Goal: Task Accomplishment & Management: Manage account settings

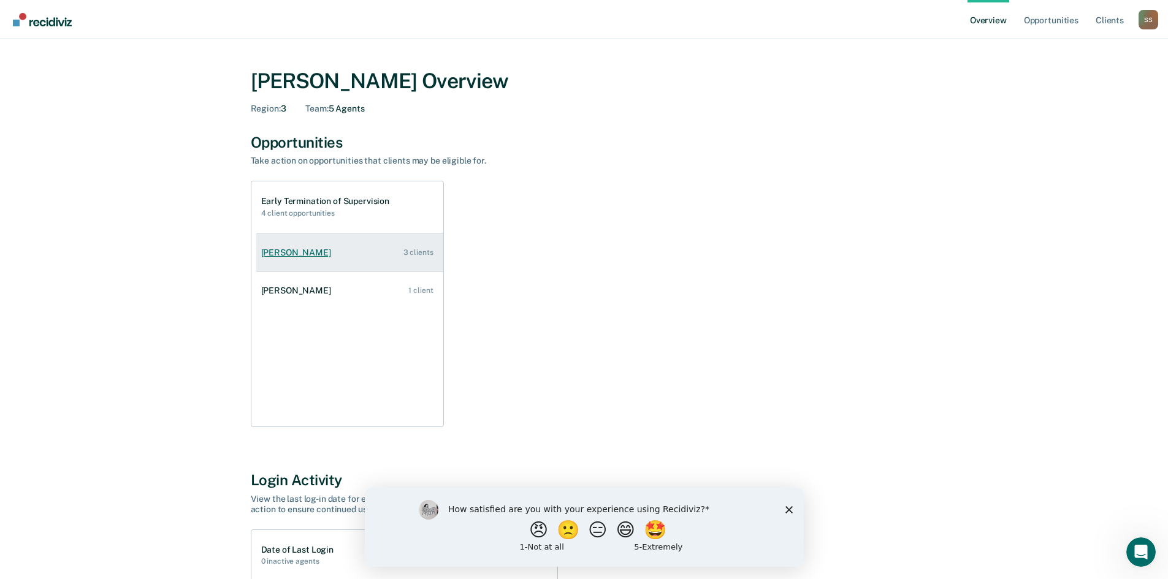
click at [348, 253] on link "[PERSON_NAME] 3 clients" at bounding box center [349, 252] width 187 height 35
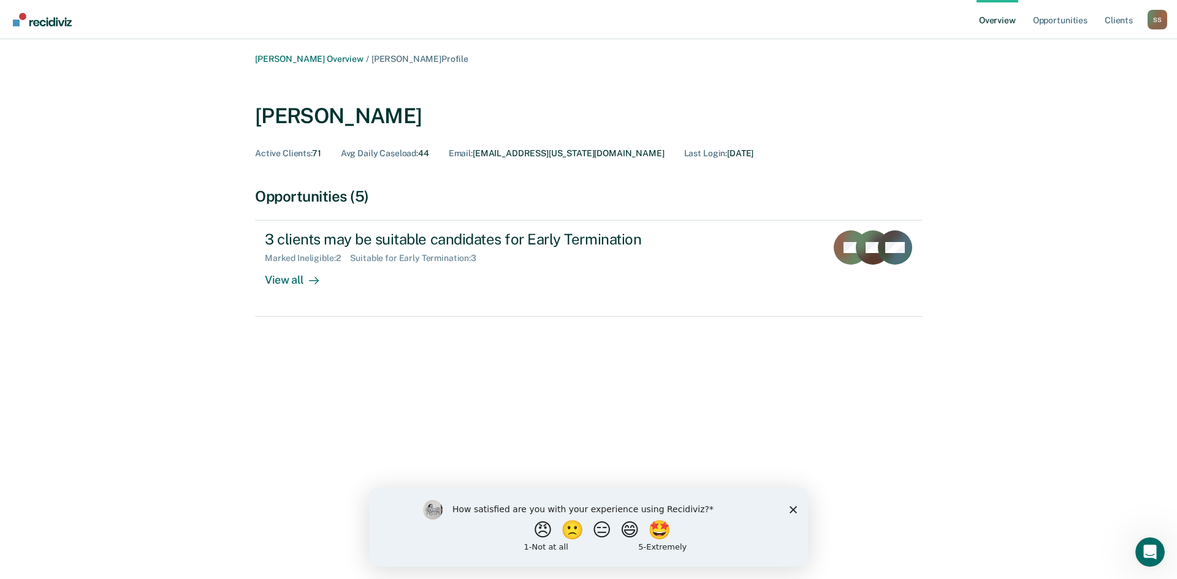
click at [794, 511] on icon "Close survey" at bounding box center [793, 509] width 7 height 7
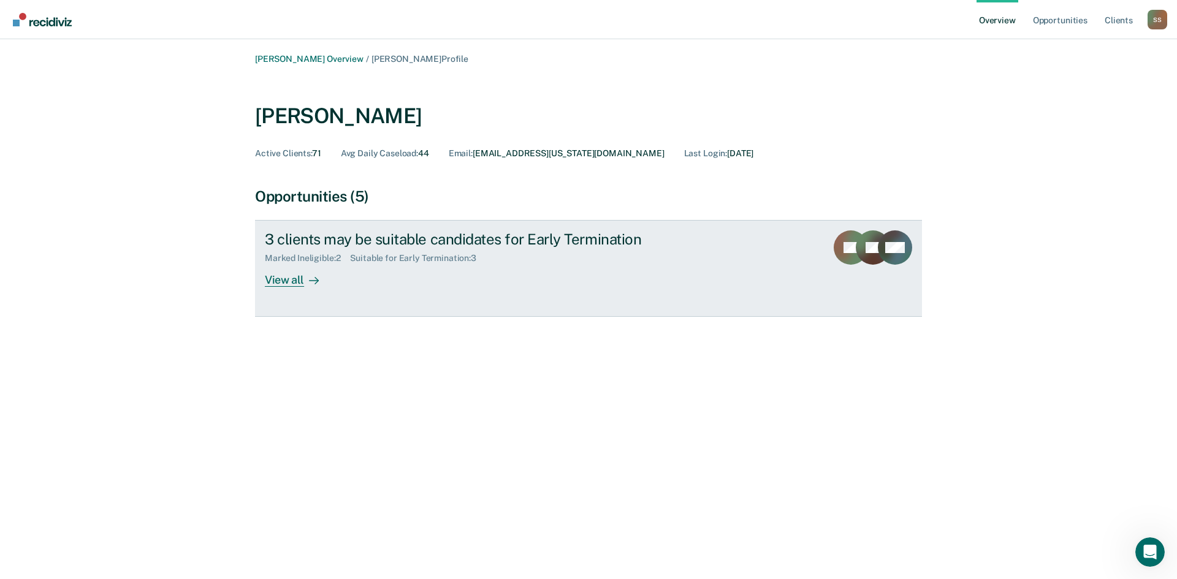
click at [275, 282] on div "View all" at bounding box center [299, 276] width 69 height 24
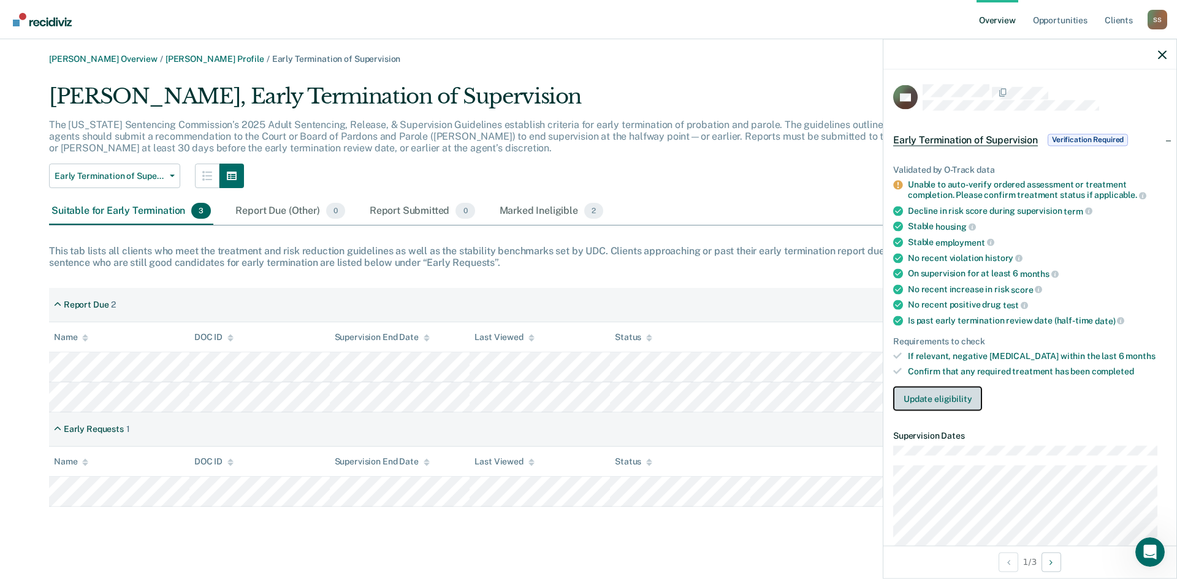
click at [950, 401] on button "Update eligibility" at bounding box center [937, 398] width 89 height 25
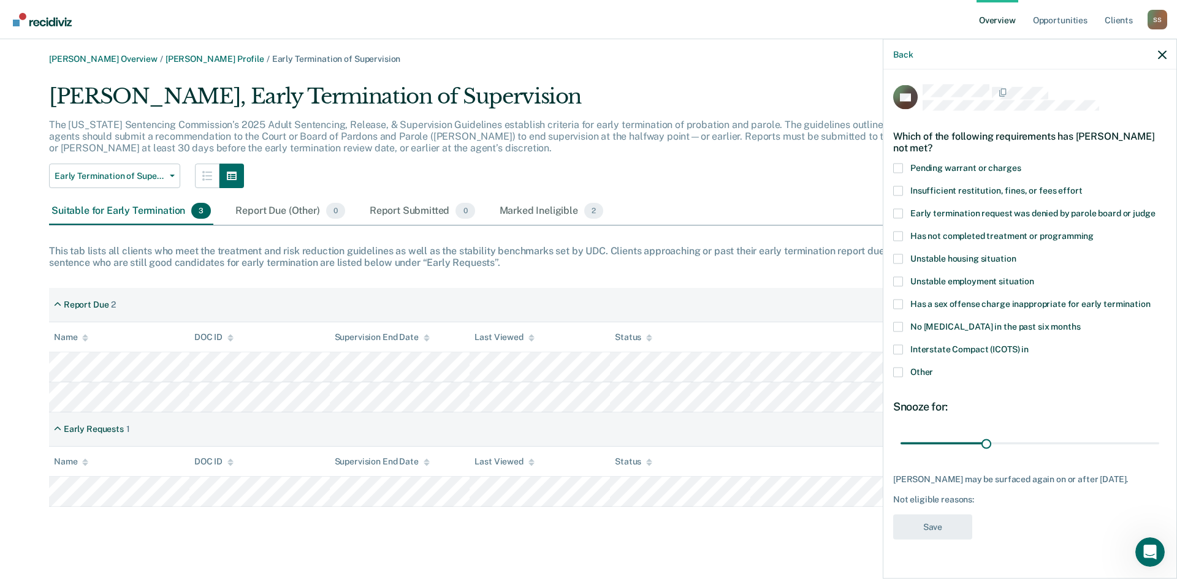
click at [899, 235] on span at bounding box center [898, 236] width 10 height 10
click at [1094, 231] on input "Has not completed treatment or programming" at bounding box center [1094, 231] width 0 height 0
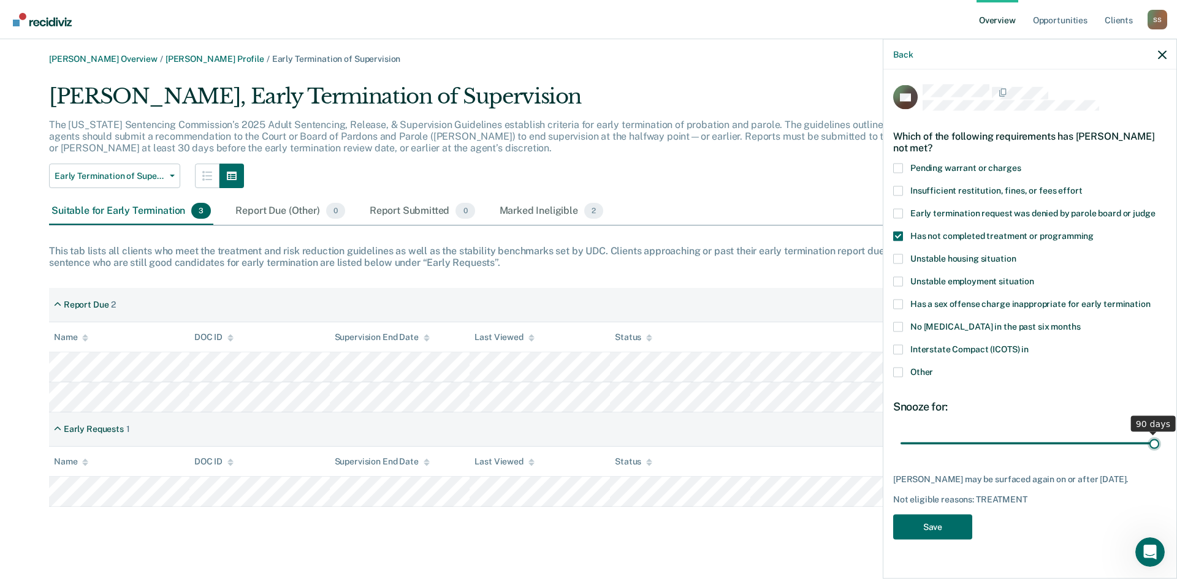
drag, startPoint x: 988, startPoint y: 441, endPoint x: 1175, endPoint y: 444, distance: 187.6
type input "90"
click at [1159, 444] on input "range" at bounding box center [1029, 443] width 259 height 21
click at [933, 528] on button "Save" at bounding box center [932, 526] width 79 height 25
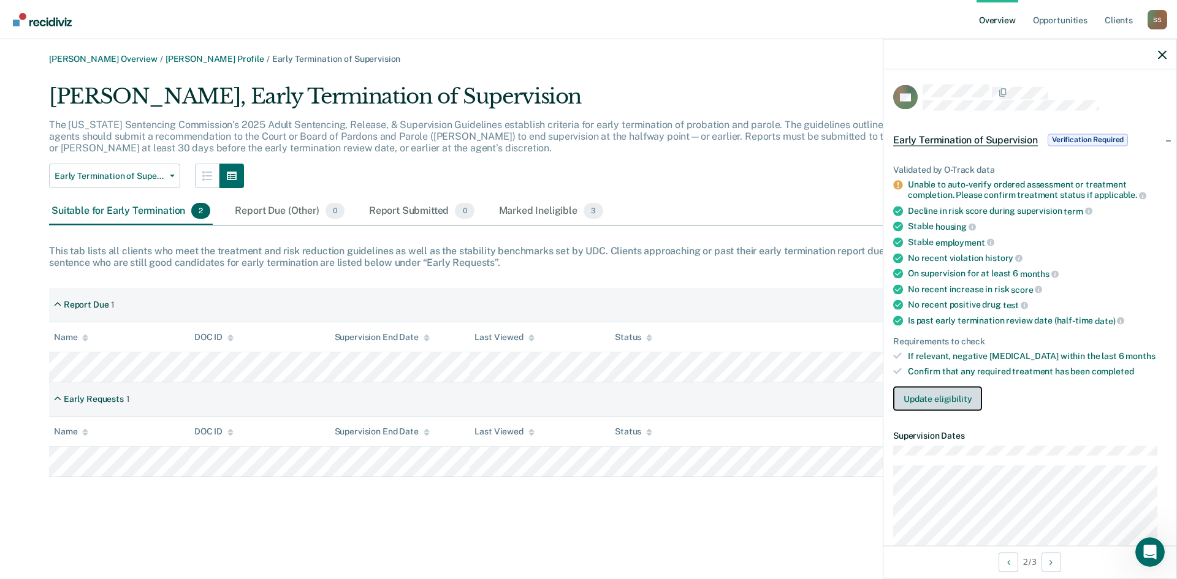
click at [941, 398] on button "Update eligibility" at bounding box center [937, 398] width 89 height 25
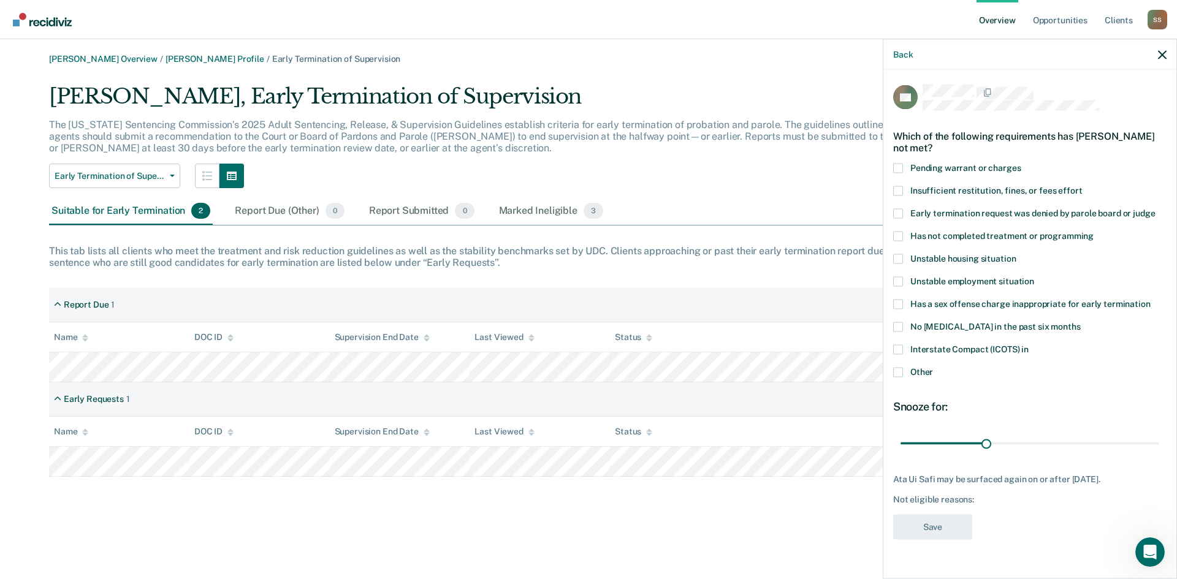
click at [899, 231] on span at bounding box center [898, 236] width 10 height 10
click at [1094, 231] on input "Has not completed treatment or programming" at bounding box center [1094, 231] width 0 height 0
drag, startPoint x: 989, startPoint y: 434, endPoint x: 1071, endPoint y: 440, distance: 81.8
type input "60"
click at [1071, 440] on input "range" at bounding box center [1029, 443] width 259 height 21
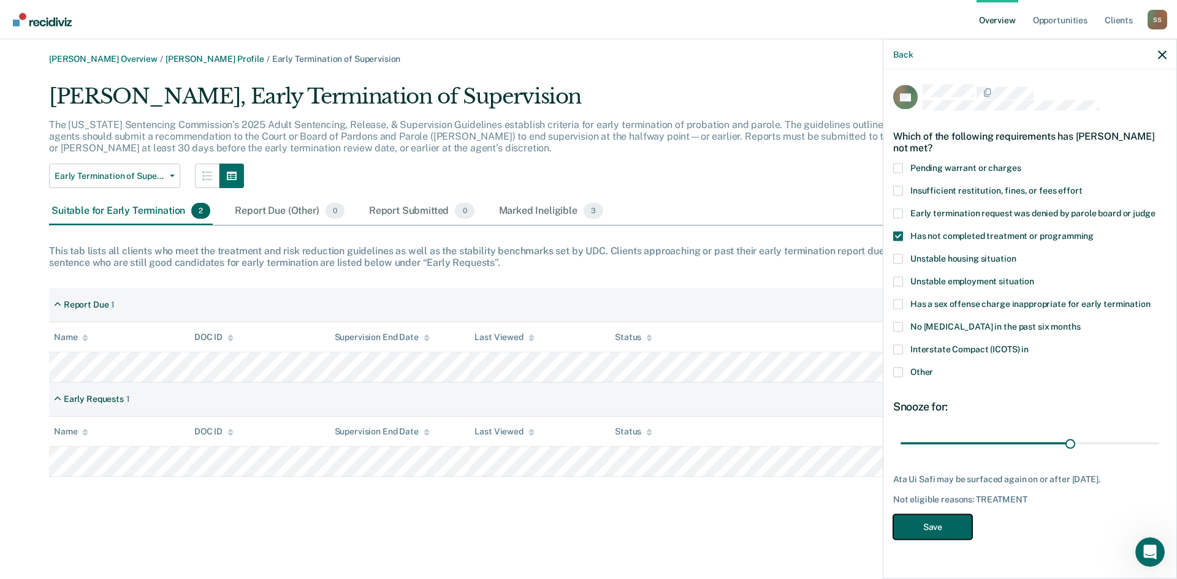
click at [951, 514] on button "Save" at bounding box center [932, 526] width 79 height 25
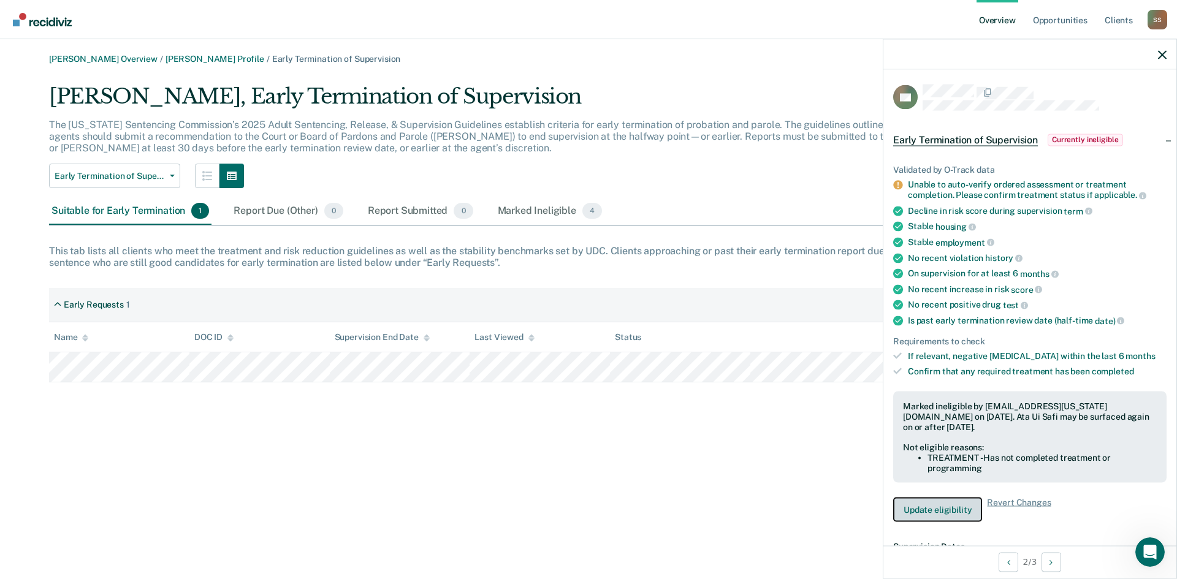
click at [959, 509] on button "Update eligibility" at bounding box center [937, 510] width 89 height 25
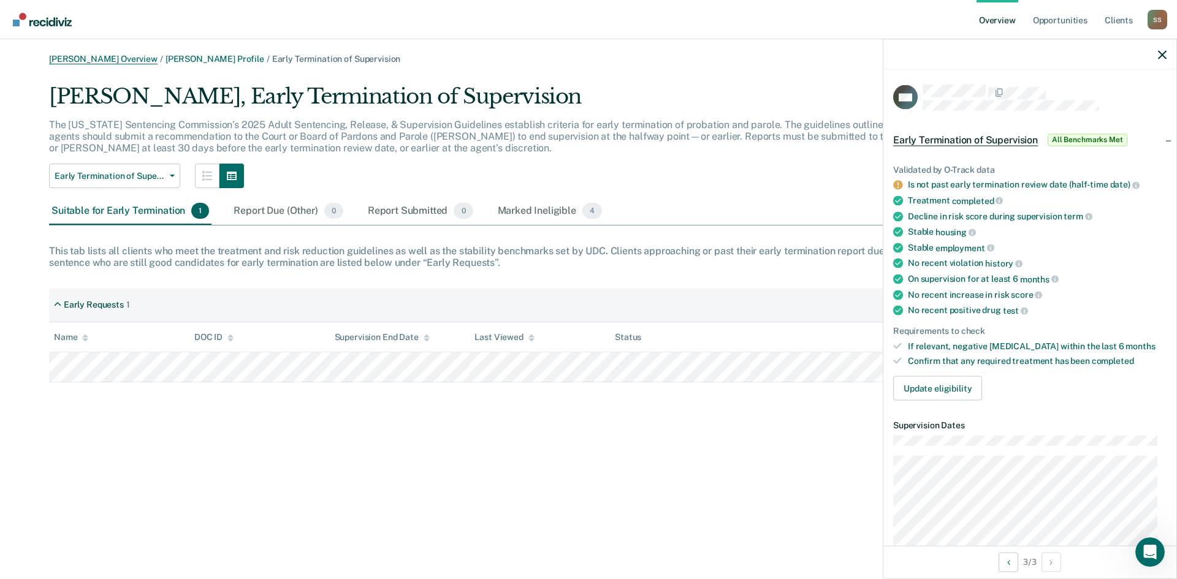
click at [97, 60] on link "[PERSON_NAME] Overview" at bounding box center [103, 59] width 108 height 10
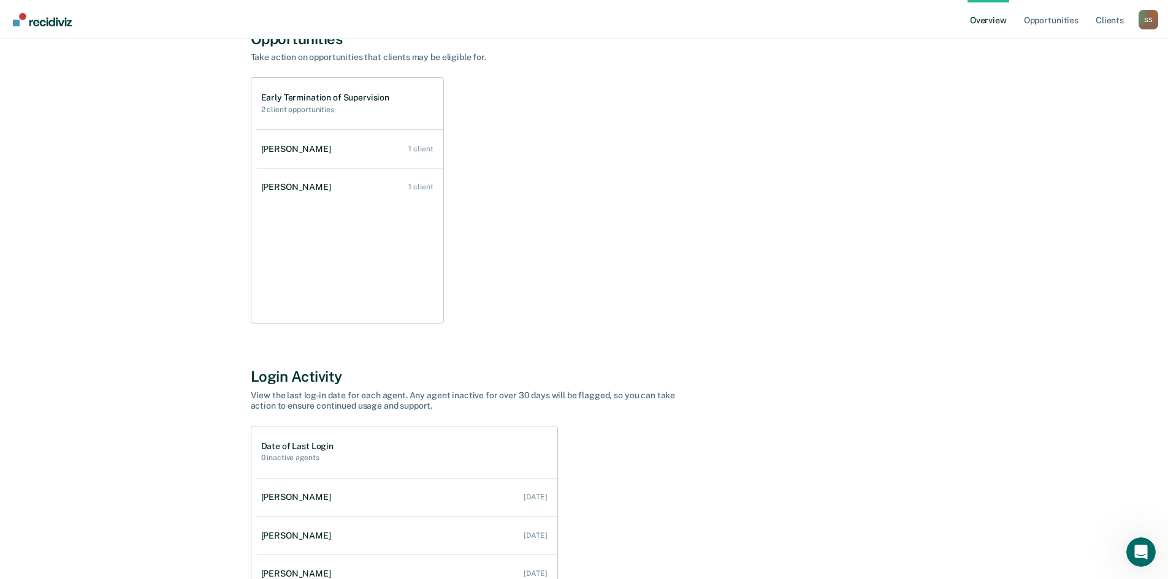
scroll to position [15, 0]
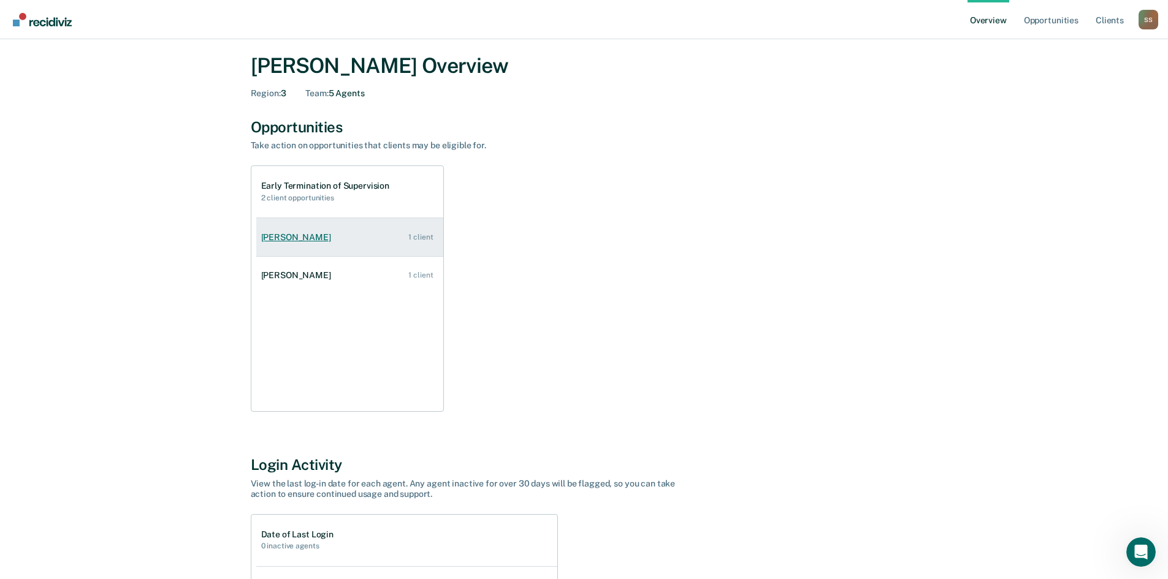
click at [295, 237] on div "[PERSON_NAME]" at bounding box center [298, 237] width 75 height 10
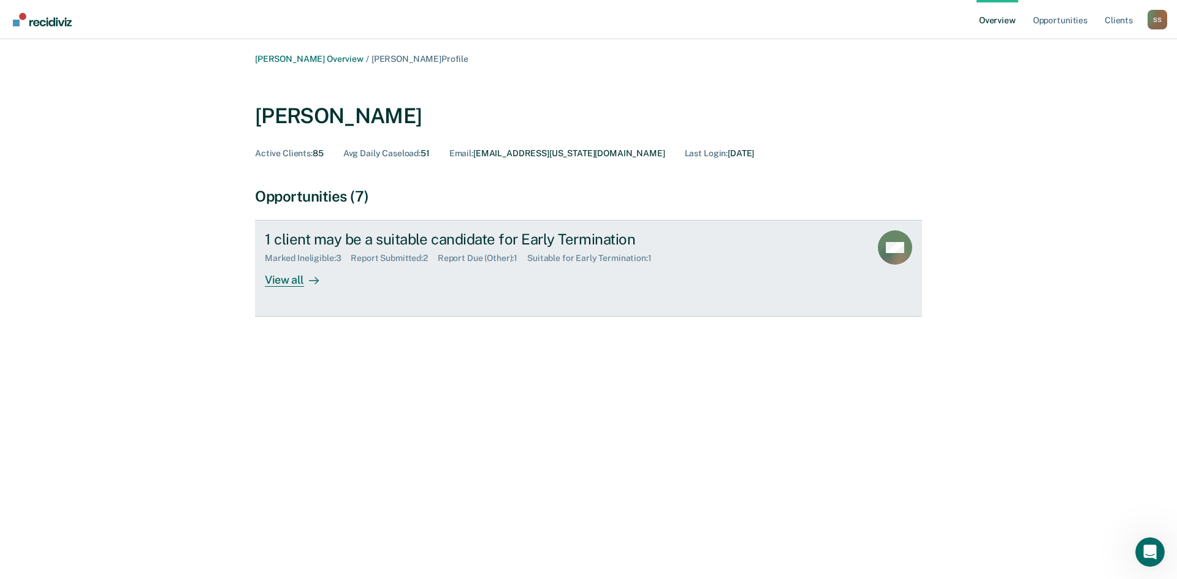
click at [293, 282] on div "View all" at bounding box center [299, 276] width 69 height 24
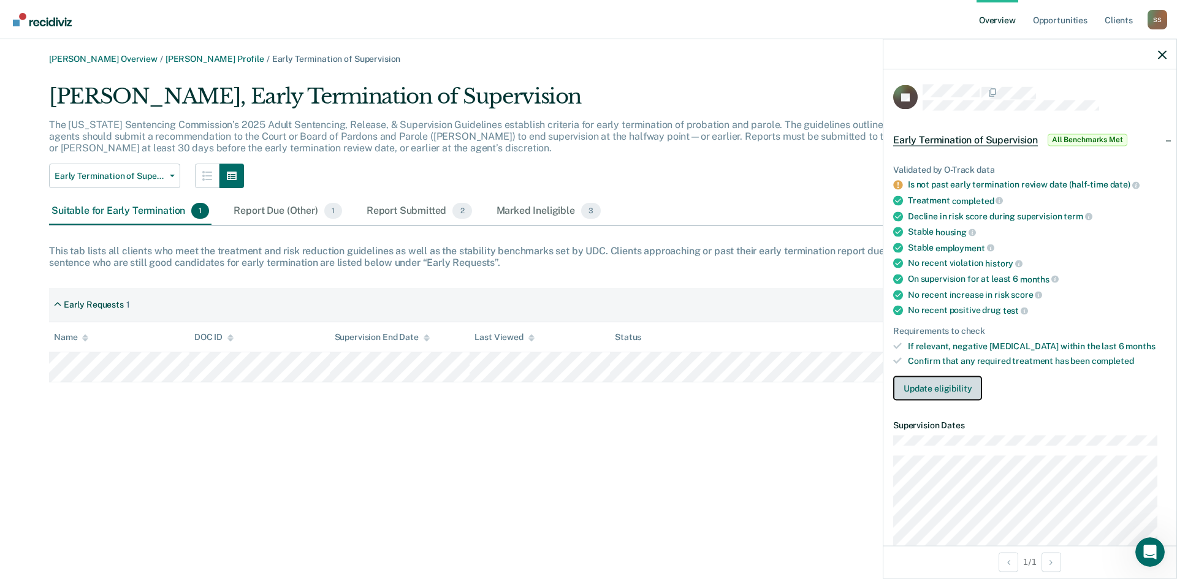
click at [938, 388] on button "Update eligibility" at bounding box center [937, 388] width 89 height 25
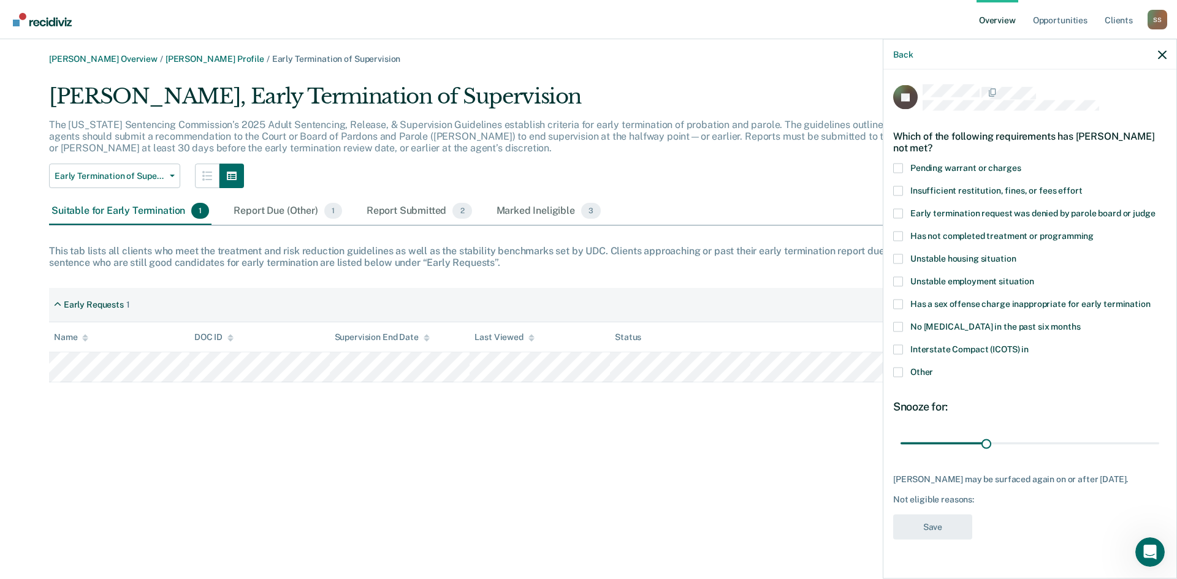
click at [907, 367] on label "Other" at bounding box center [1029, 373] width 273 height 13
click at [933, 367] on input "Other" at bounding box center [933, 367] width 0 height 0
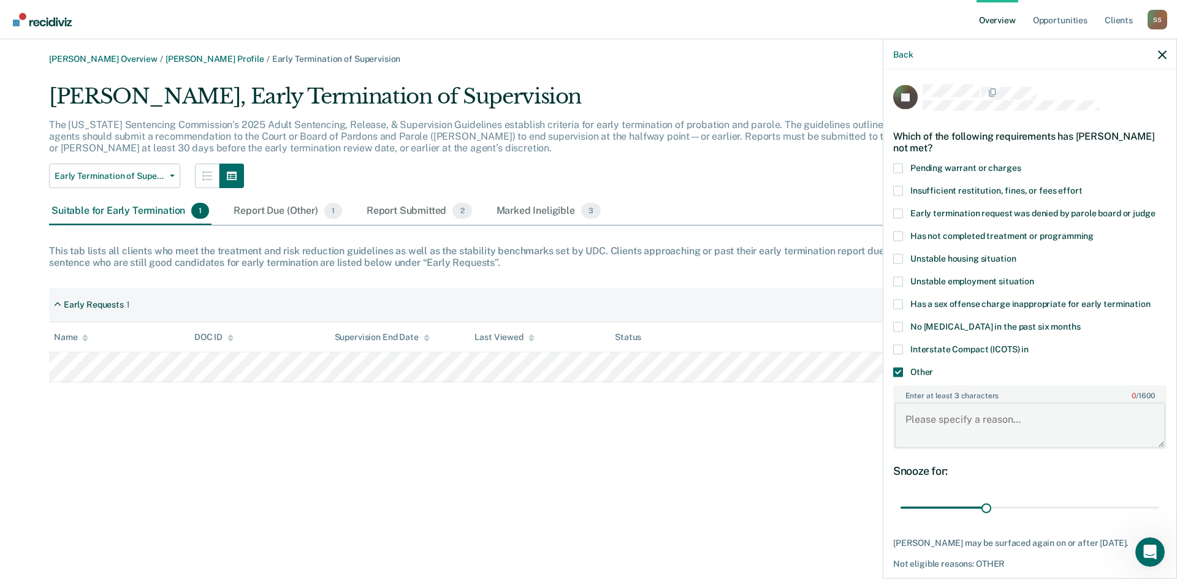
click at [935, 414] on textarea "Enter at least 3 characters 0 / 1600" at bounding box center [1029, 425] width 271 height 45
type textarea "on for Agg Assault and has not met early term guidelines"
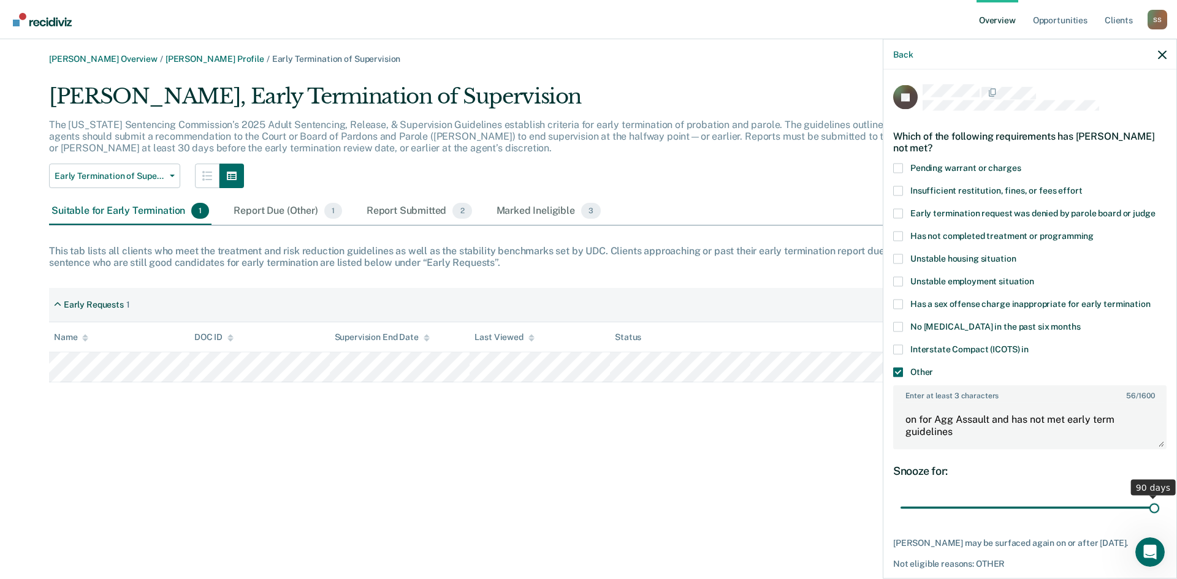
drag, startPoint x: 981, startPoint y: 509, endPoint x: 1274, endPoint y: 511, distance: 292.4
type input "90"
click at [1159, 511] on input "range" at bounding box center [1029, 507] width 259 height 21
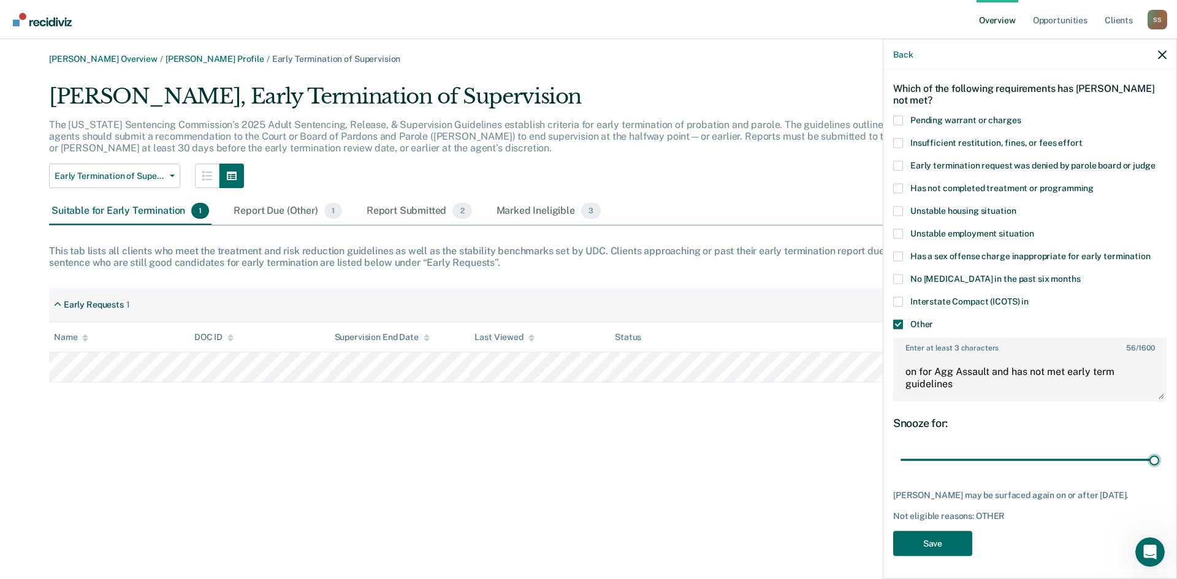
scroll to position [48, 0]
click at [958, 547] on button "Save" at bounding box center [932, 542] width 79 height 25
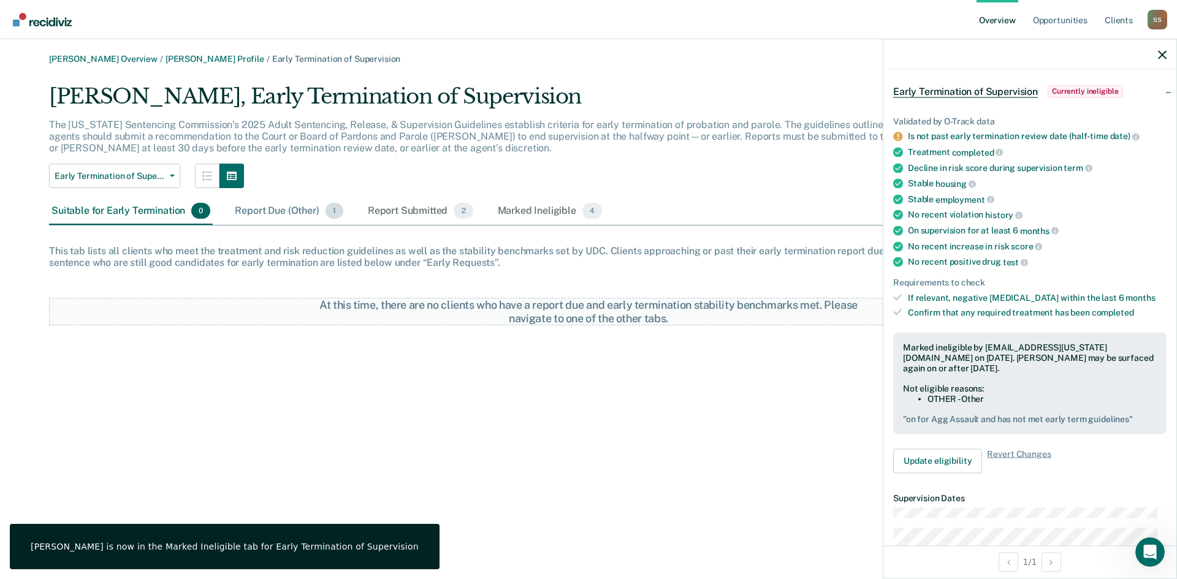
click at [261, 205] on div "Report Due (Other) 1" at bounding box center [288, 211] width 113 height 27
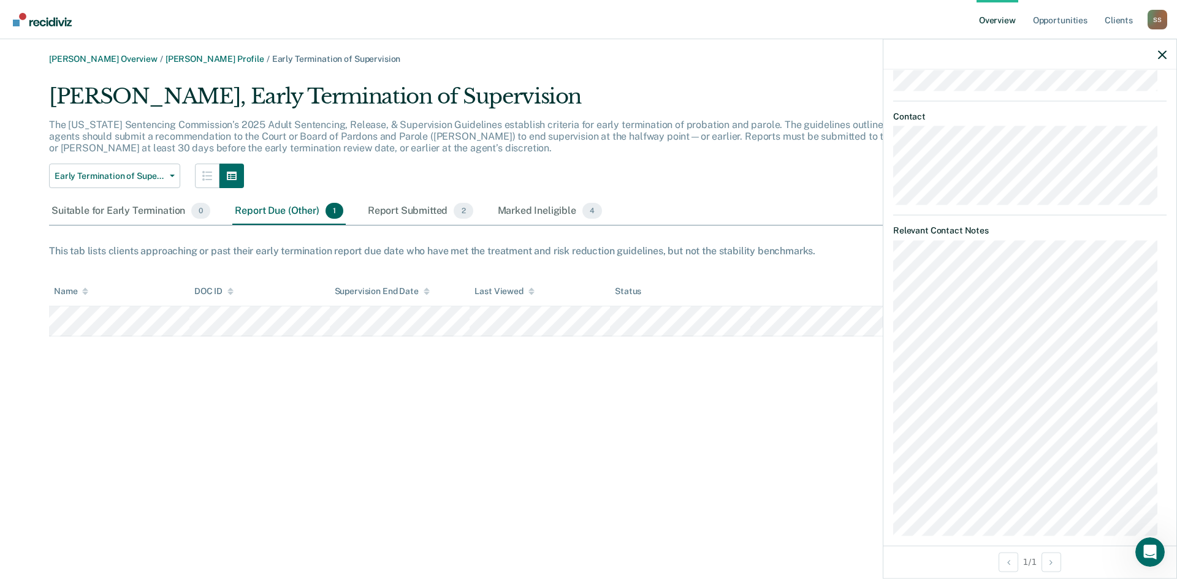
scroll to position [523, 0]
click at [604, 422] on div "[PERSON_NAME] Overview / [PERSON_NAME] Profile / Early Termination of Supervisi…" at bounding box center [589, 297] width 1148 height 486
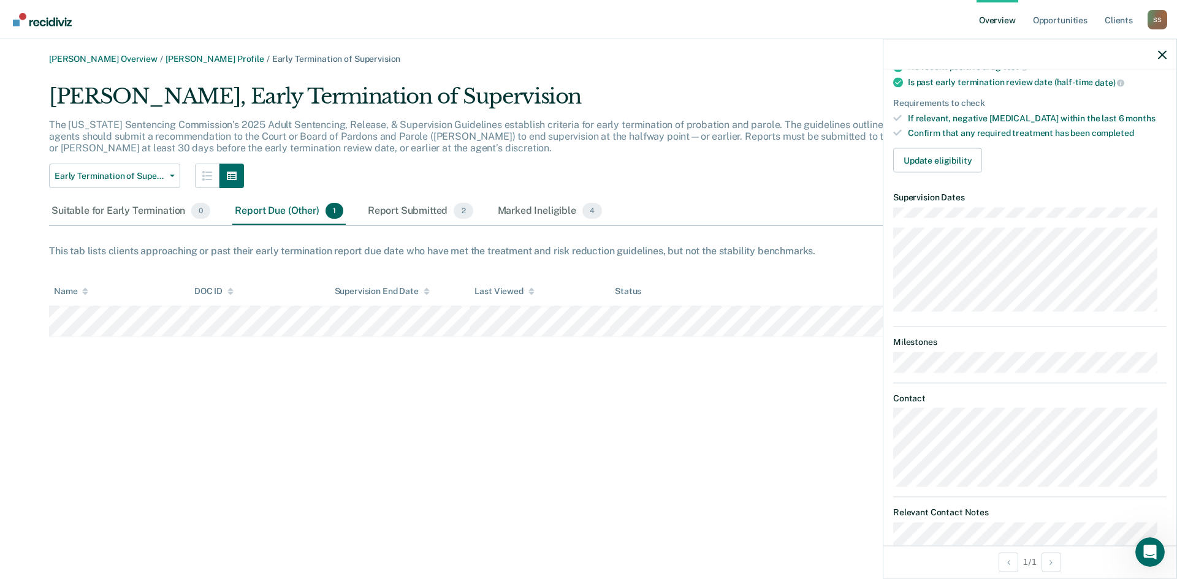
scroll to position [217, 0]
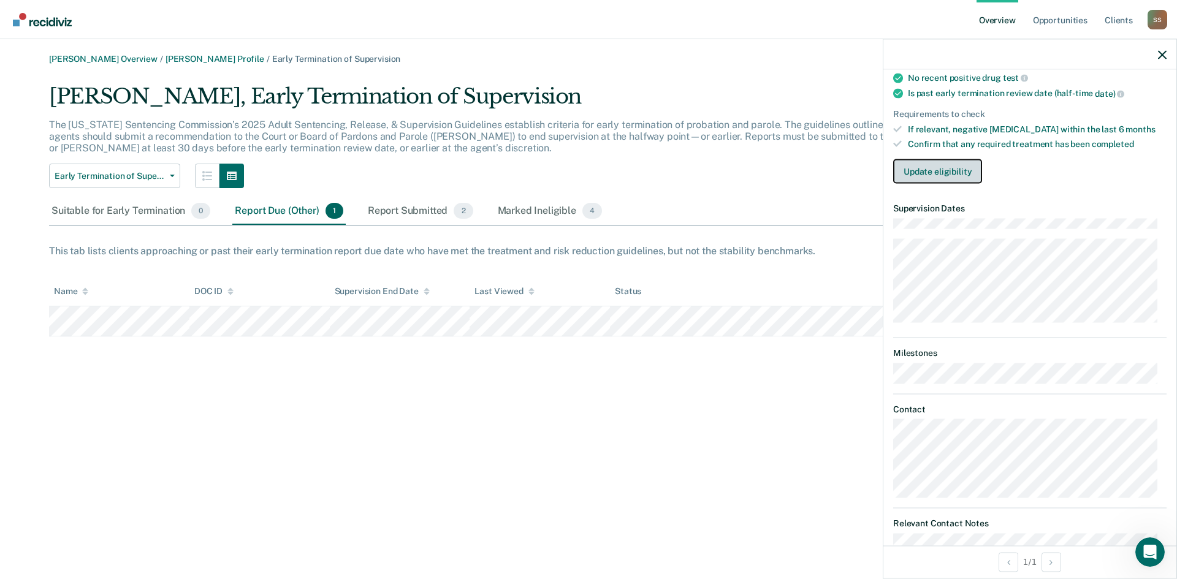
click at [923, 169] on button "Update eligibility" at bounding box center [937, 171] width 89 height 25
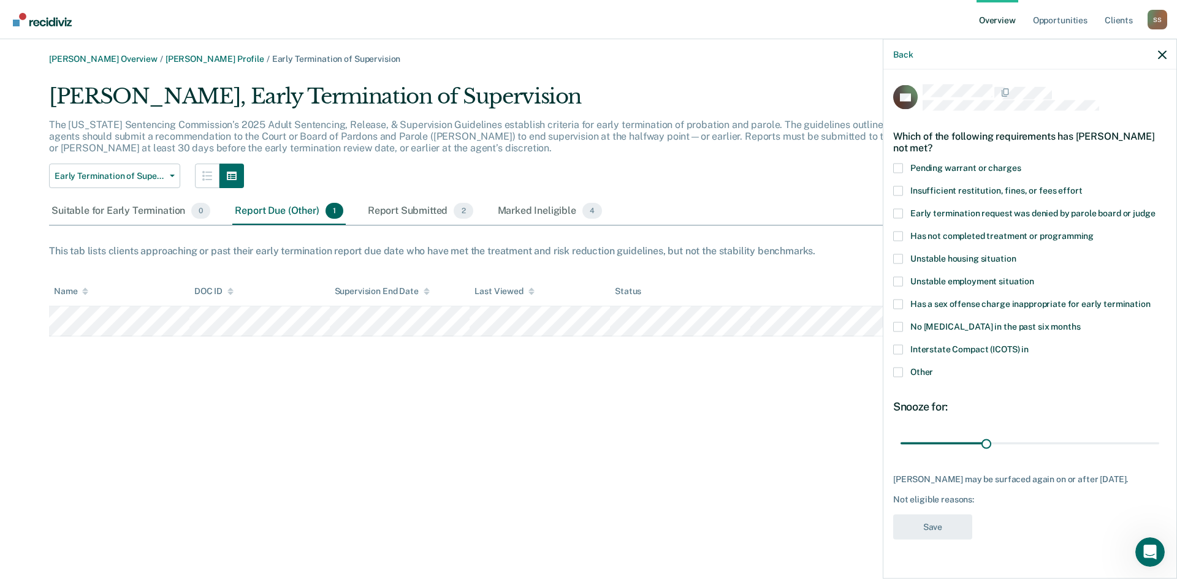
click at [900, 167] on span at bounding box center [898, 168] width 10 height 10
click at [1021, 163] on input "Pending warrant or charges" at bounding box center [1021, 163] width 0 height 0
drag, startPoint x: 989, startPoint y: 443, endPoint x: 1030, endPoint y: 448, distance: 41.4
click at [1030, 448] on input "range" at bounding box center [1029, 443] width 259 height 21
drag, startPoint x: 1029, startPoint y: 443, endPoint x: 1072, endPoint y: 445, distance: 43.6
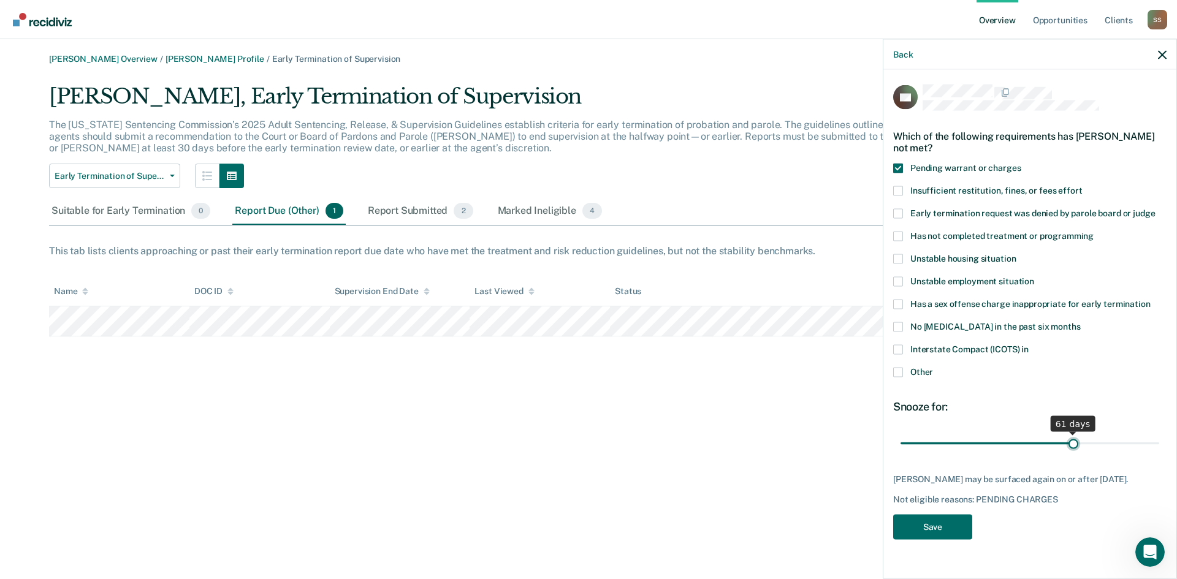
type input "61"
click at [1072, 445] on input "range" at bounding box center [1029, 443] width 259 height 21
click at [959, 523] on button "Save" at bounding box center [932, 526] width 79 height 25
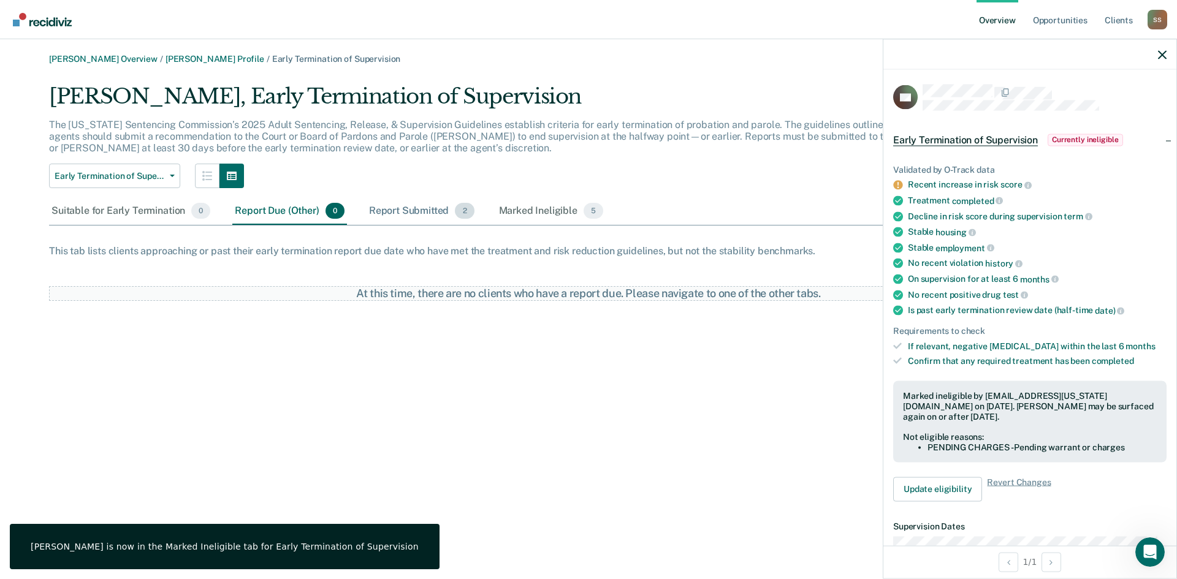
click at [427, 214] on div "Report Submitted 2" at bounding box center [422, 211] width 110 height 27
